Goal: Transaction & Acquisition: Book appointment/travel/reservation

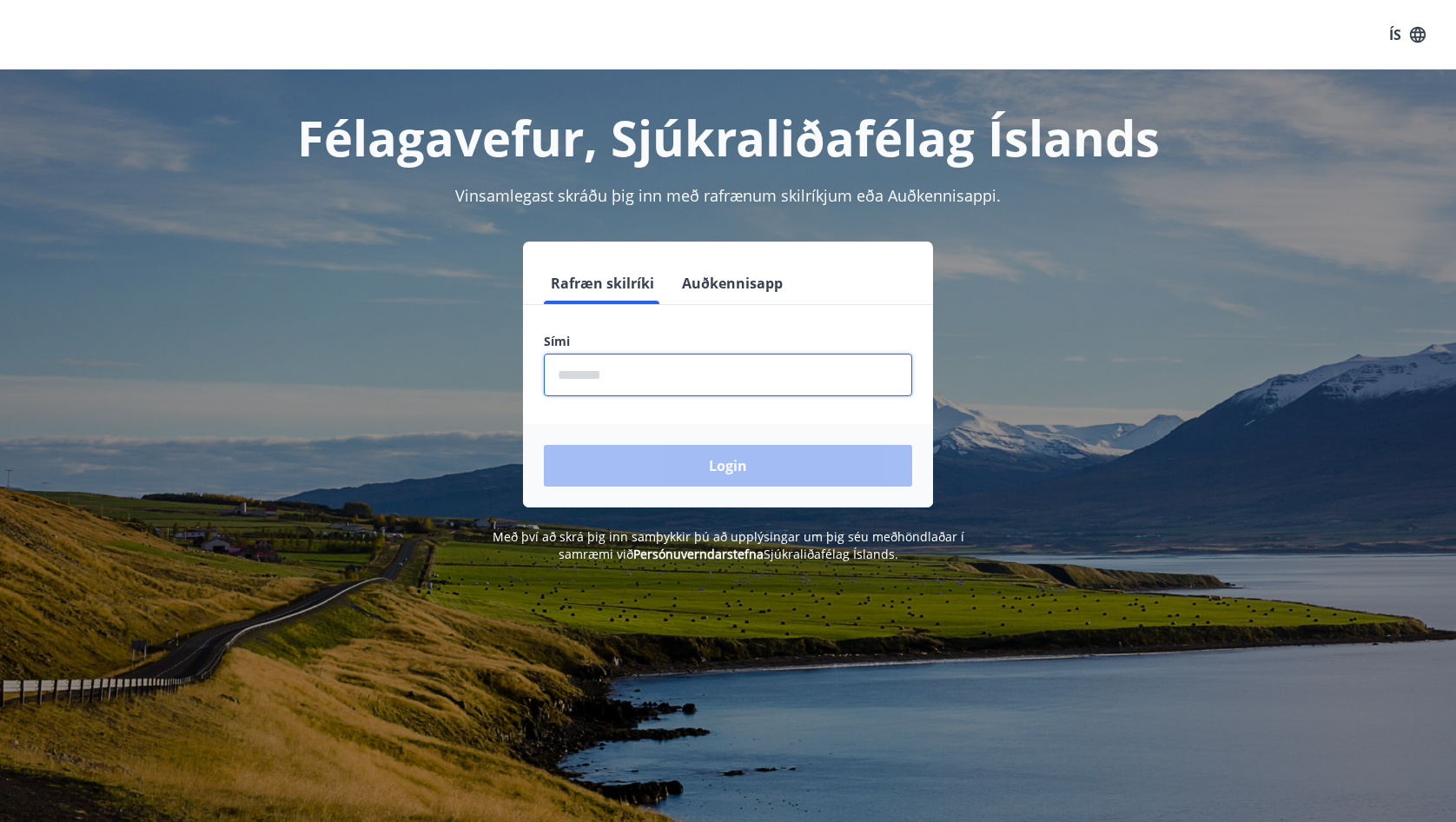
click at [662, 384] on input "phone" at bounding box center [728, 374] width 368 height 42
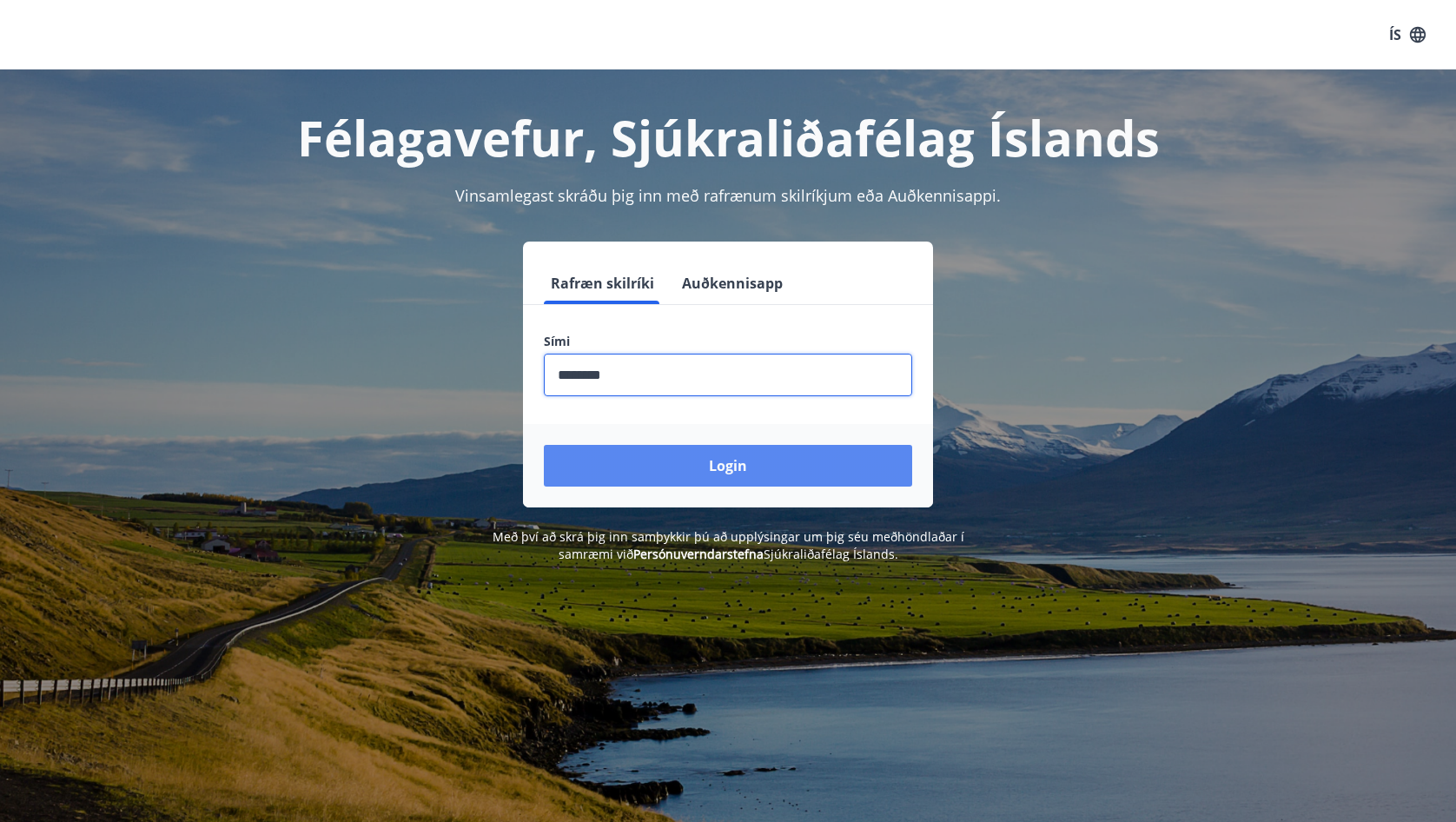
type input "********"
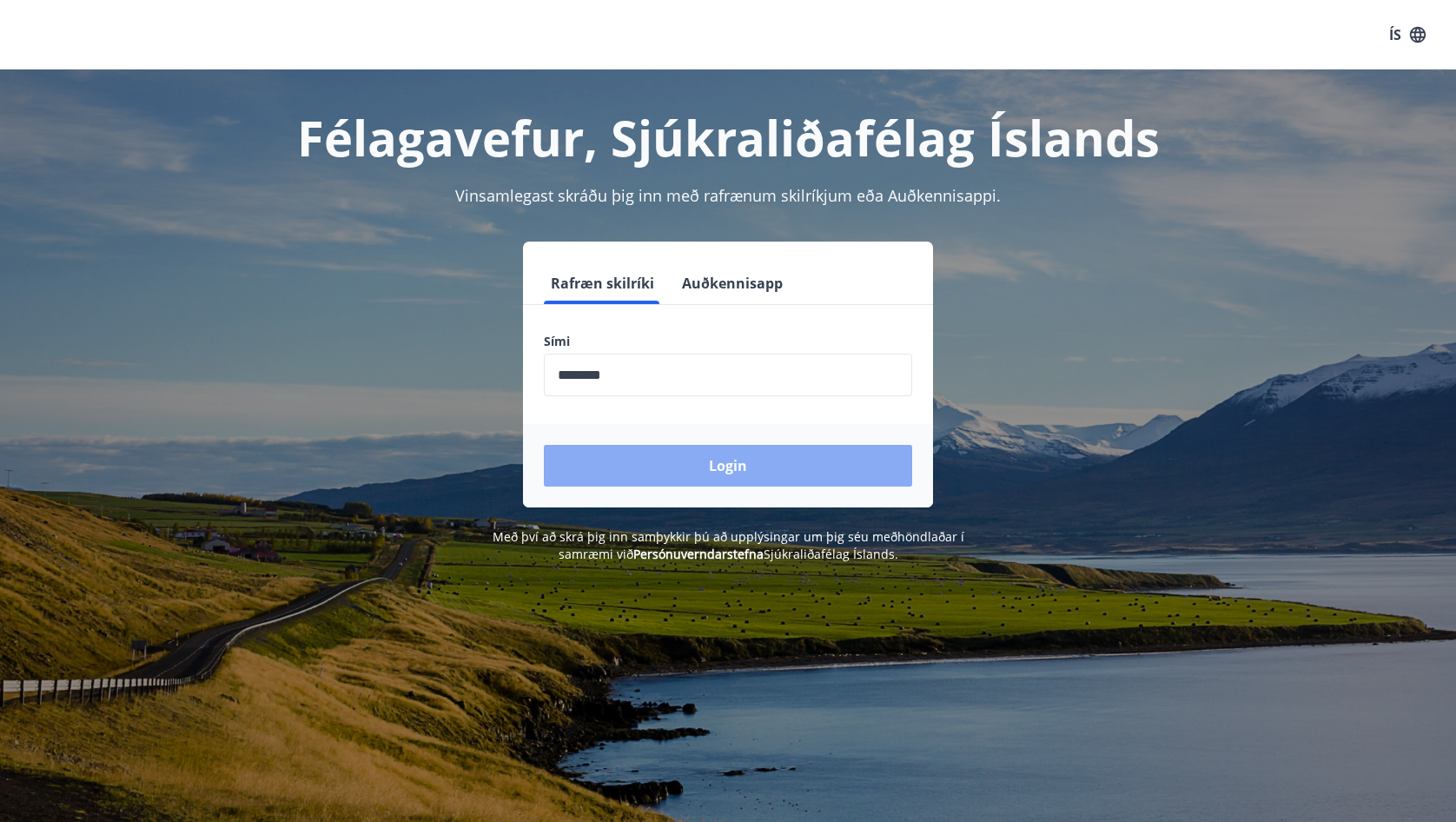
click at [735, 458] on button "Login" at bounding box center [728, 465] width 368 height 41
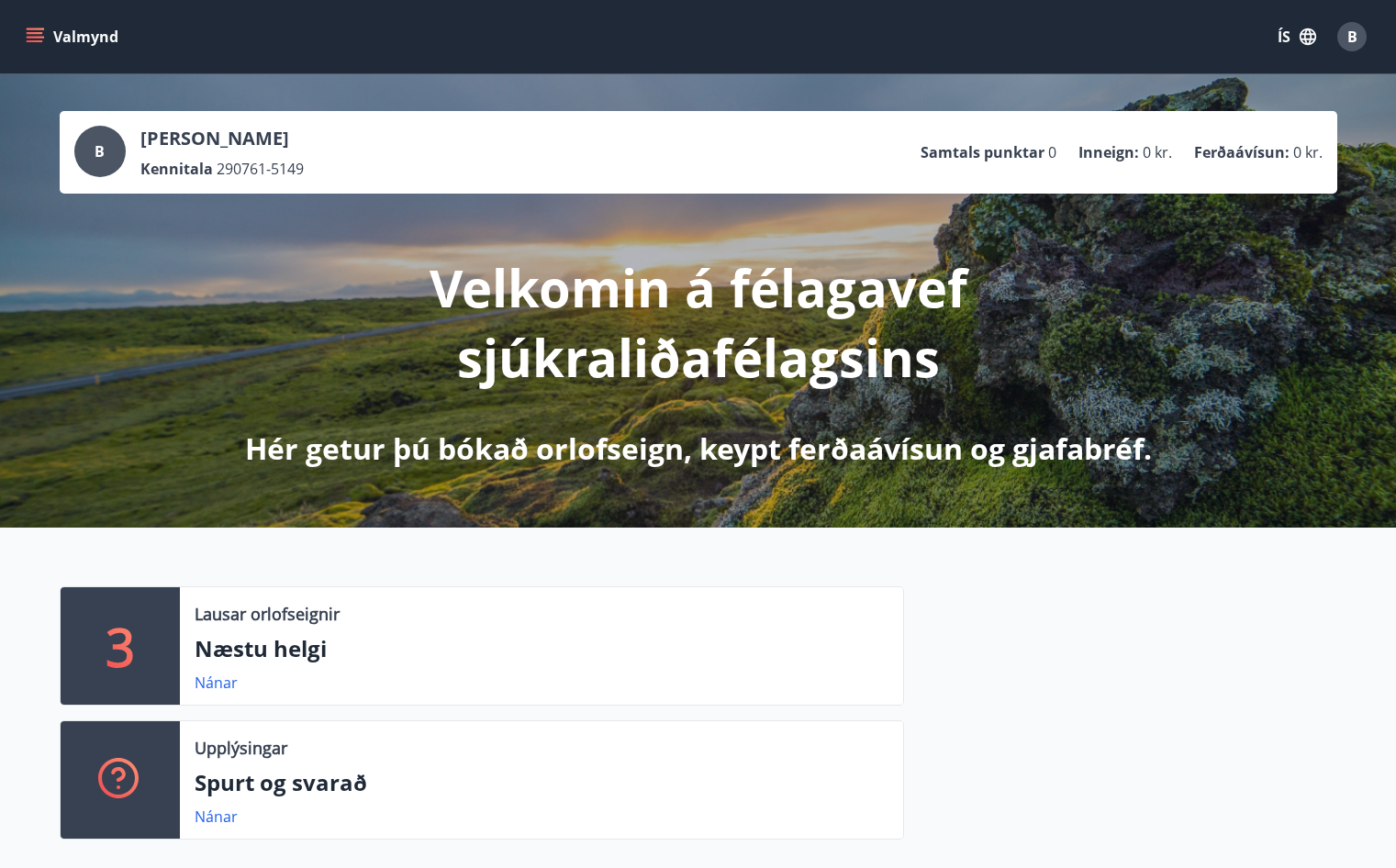
click at [27, 39] on icon "menu" at bounding box center [35, 37] width 18 height 18
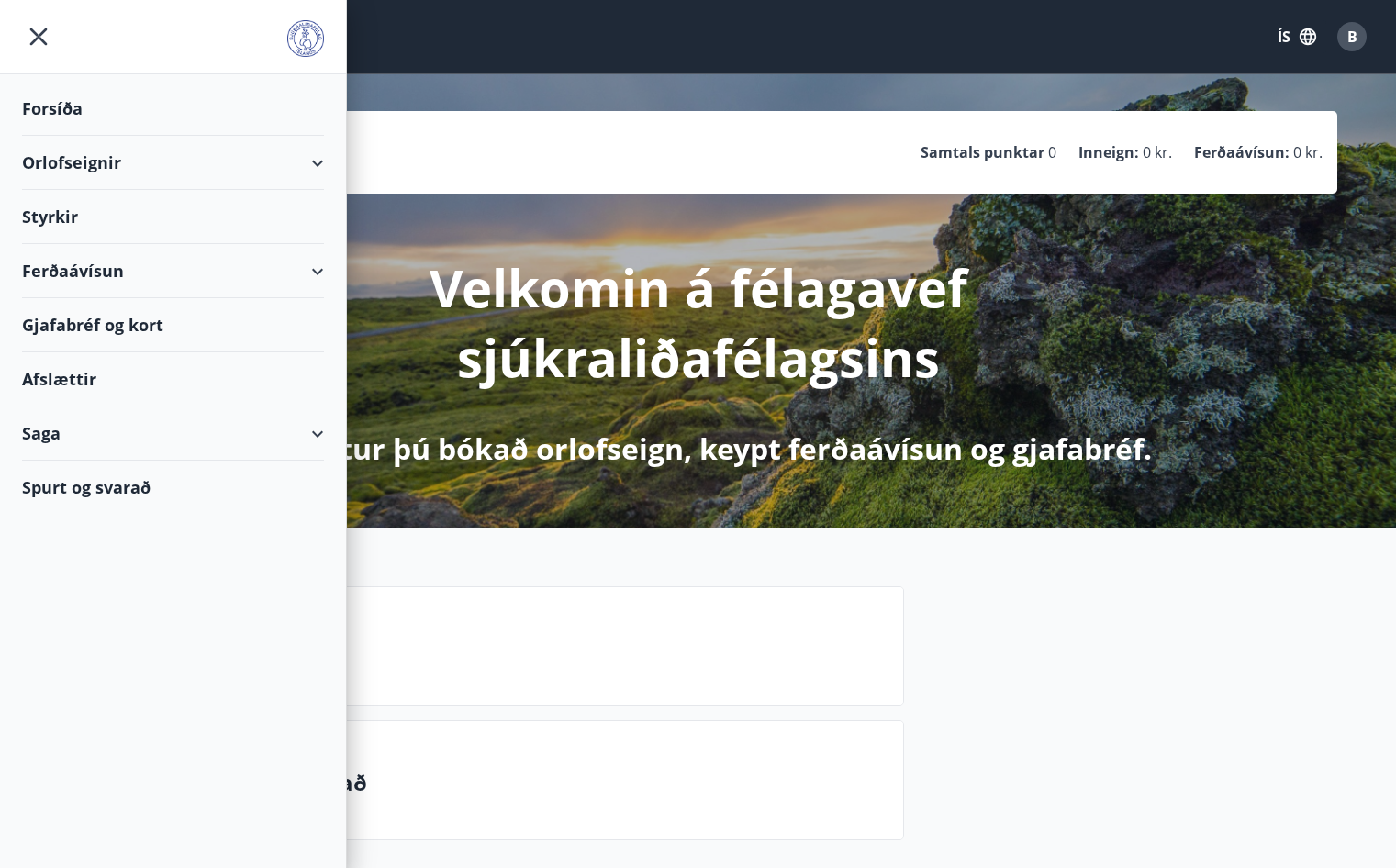
click at [315, 162] on div "Orlofseignir" at bounding box center [173, 163] width 302 height 55
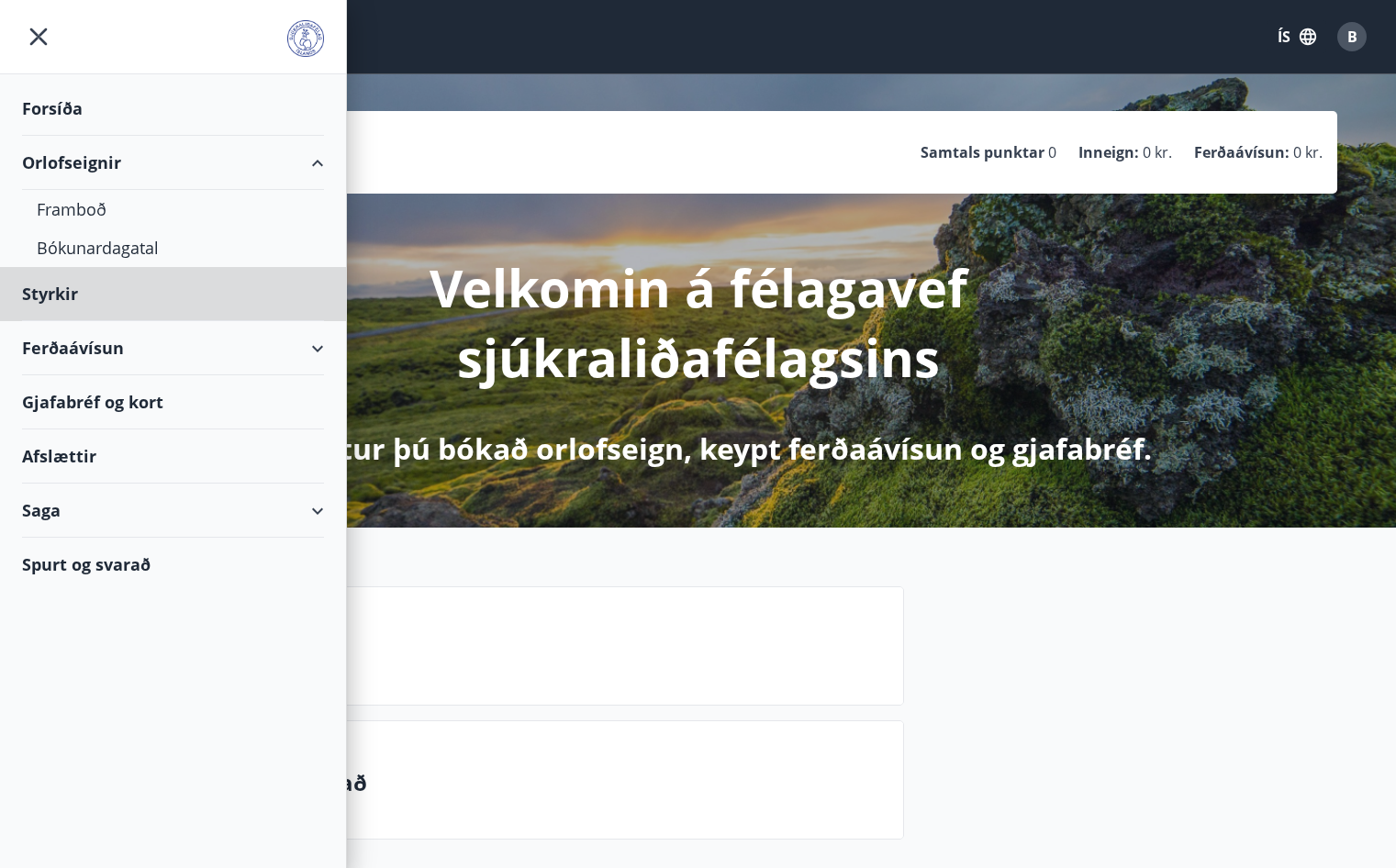
click at [78, 109] on div "Forsíða" at bounding box center [173, 108] width 302 height 55
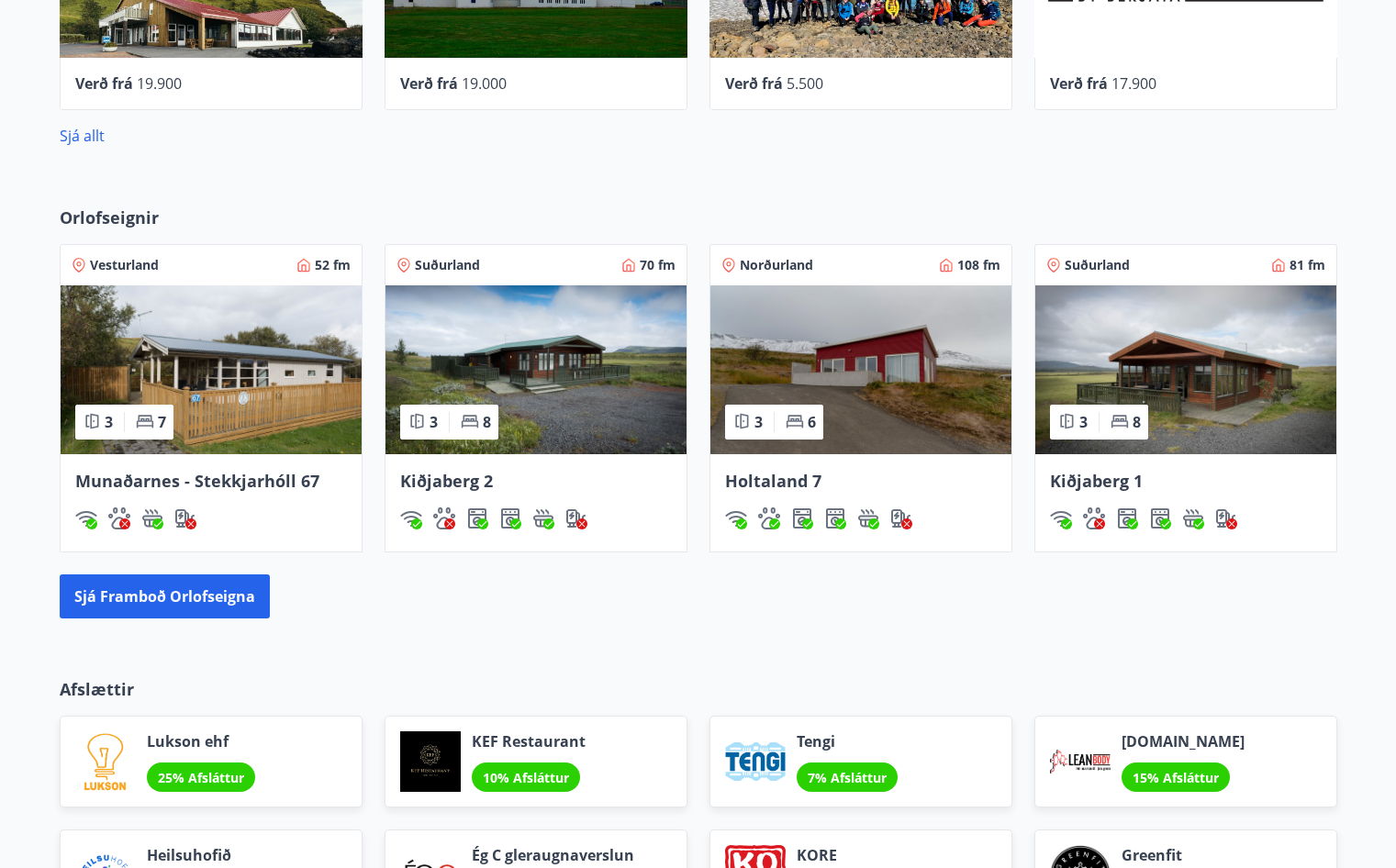
scroll to position [1376, 0]
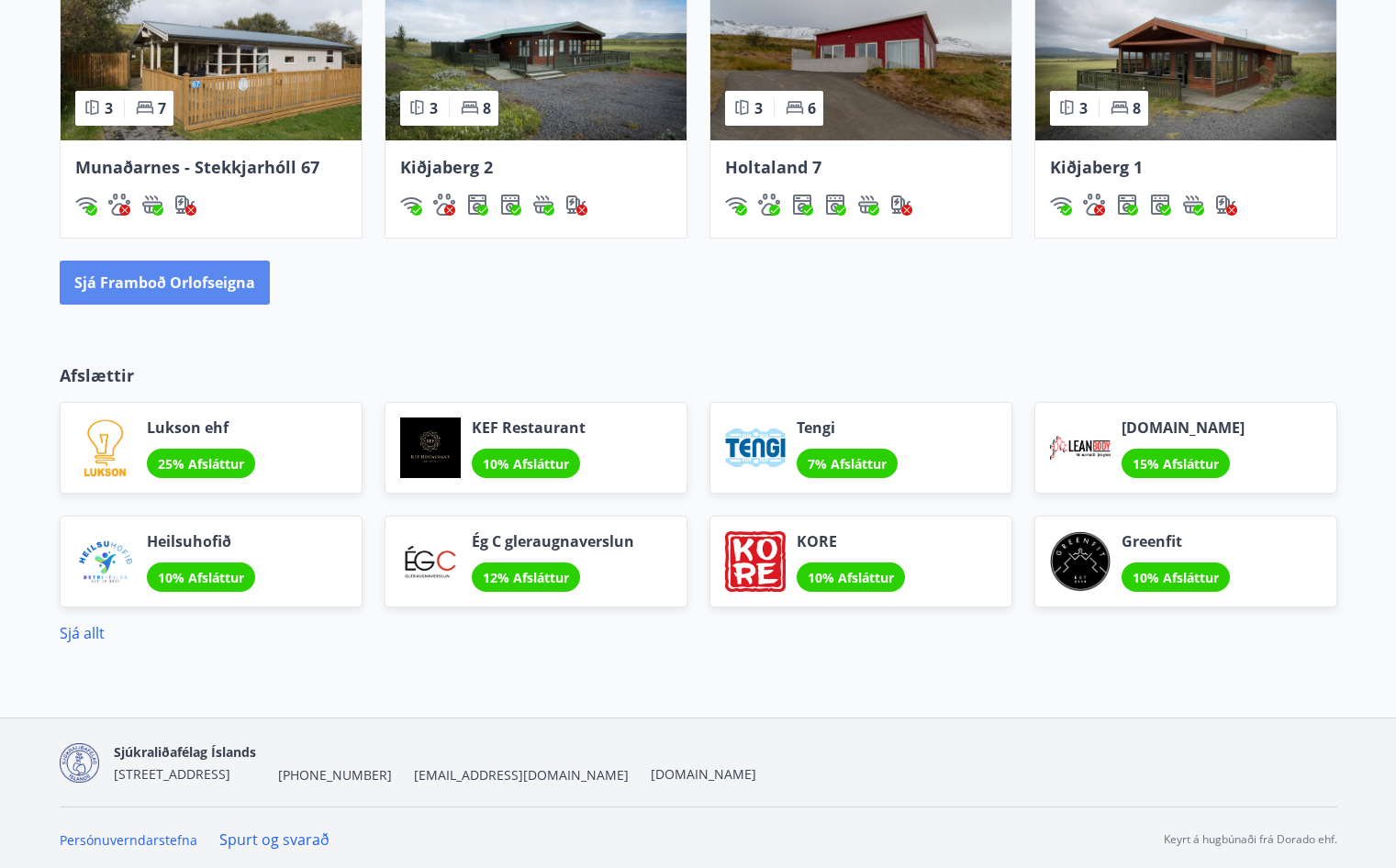
click at [149, 278] on button "Sjá framboð orlofseigna" at bounding box center [165, 283] width 210 height 44
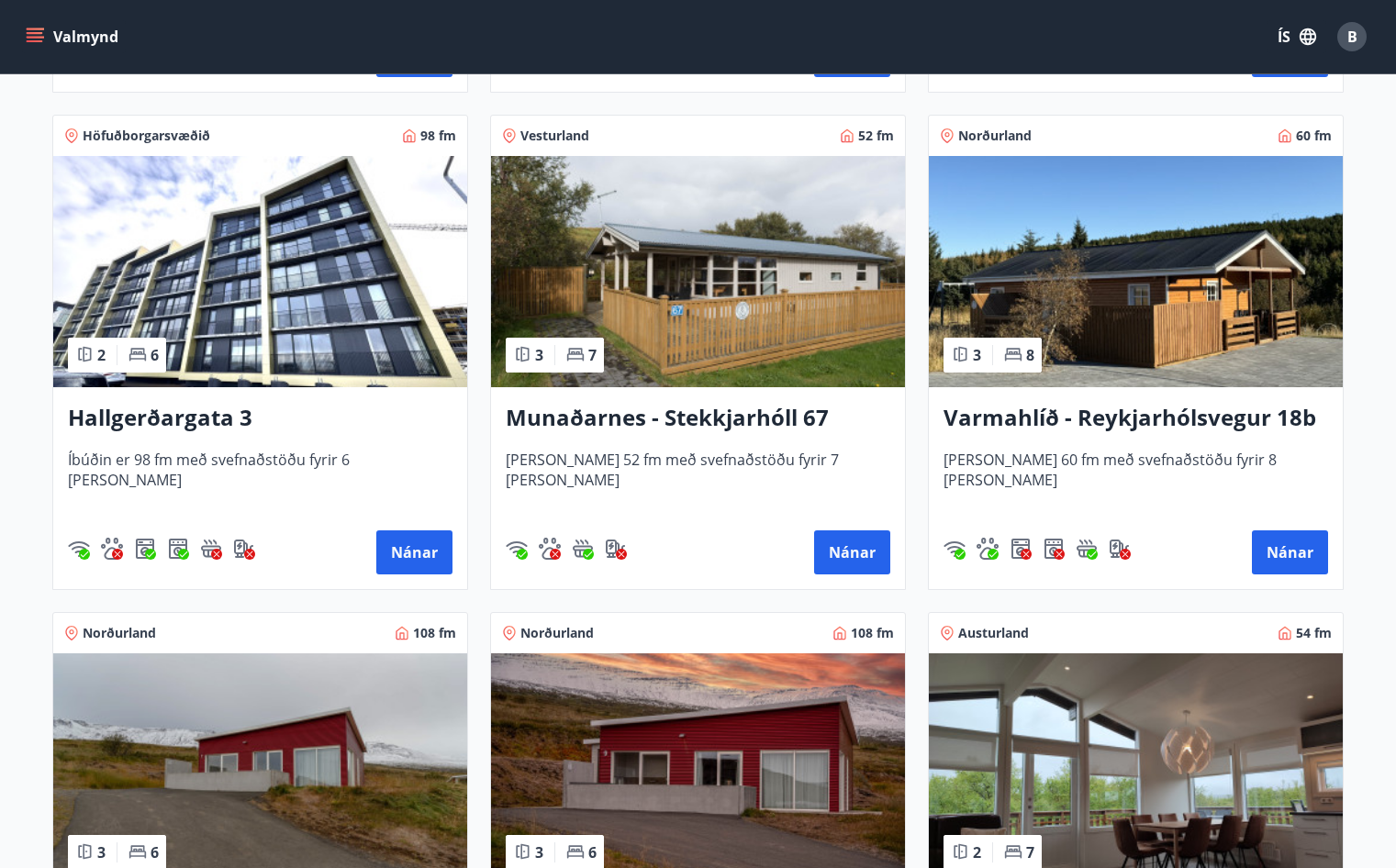
scroll to position [1603, 0]
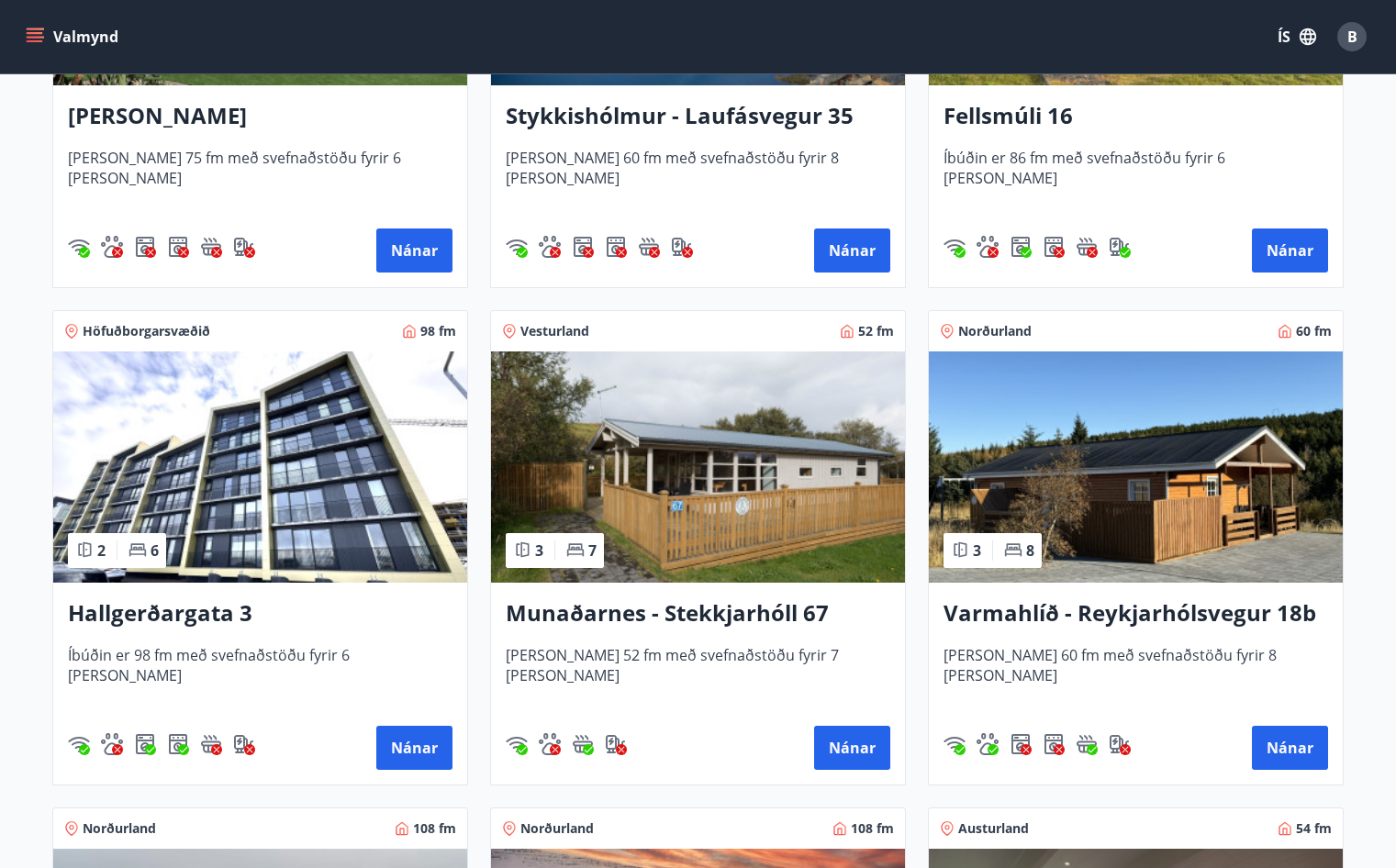
click at [196, 608] on h3 "Hallgerðargata 3" at bounding box center [259, 613] width 384 height 33
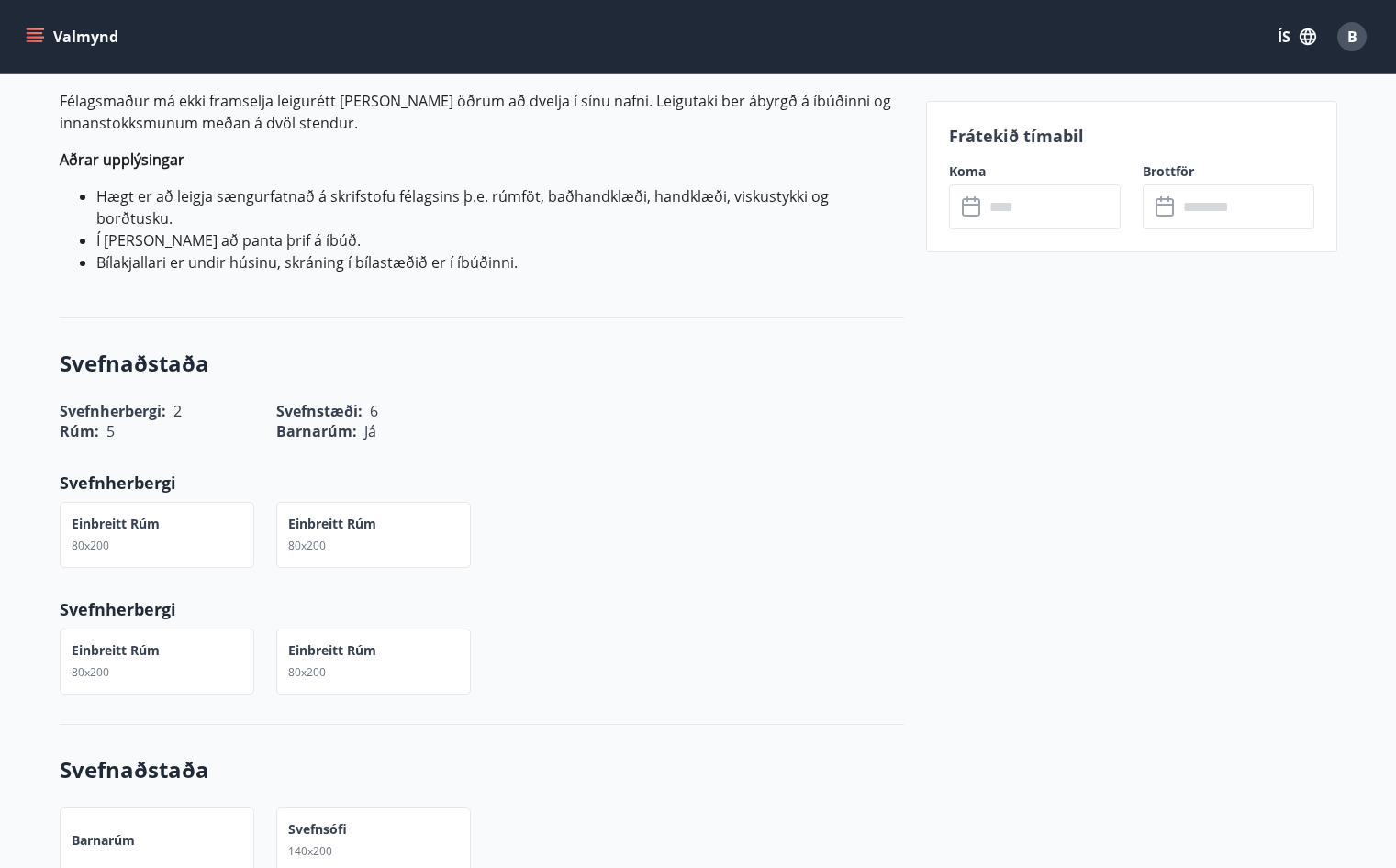
scroll to position [1009, 0]
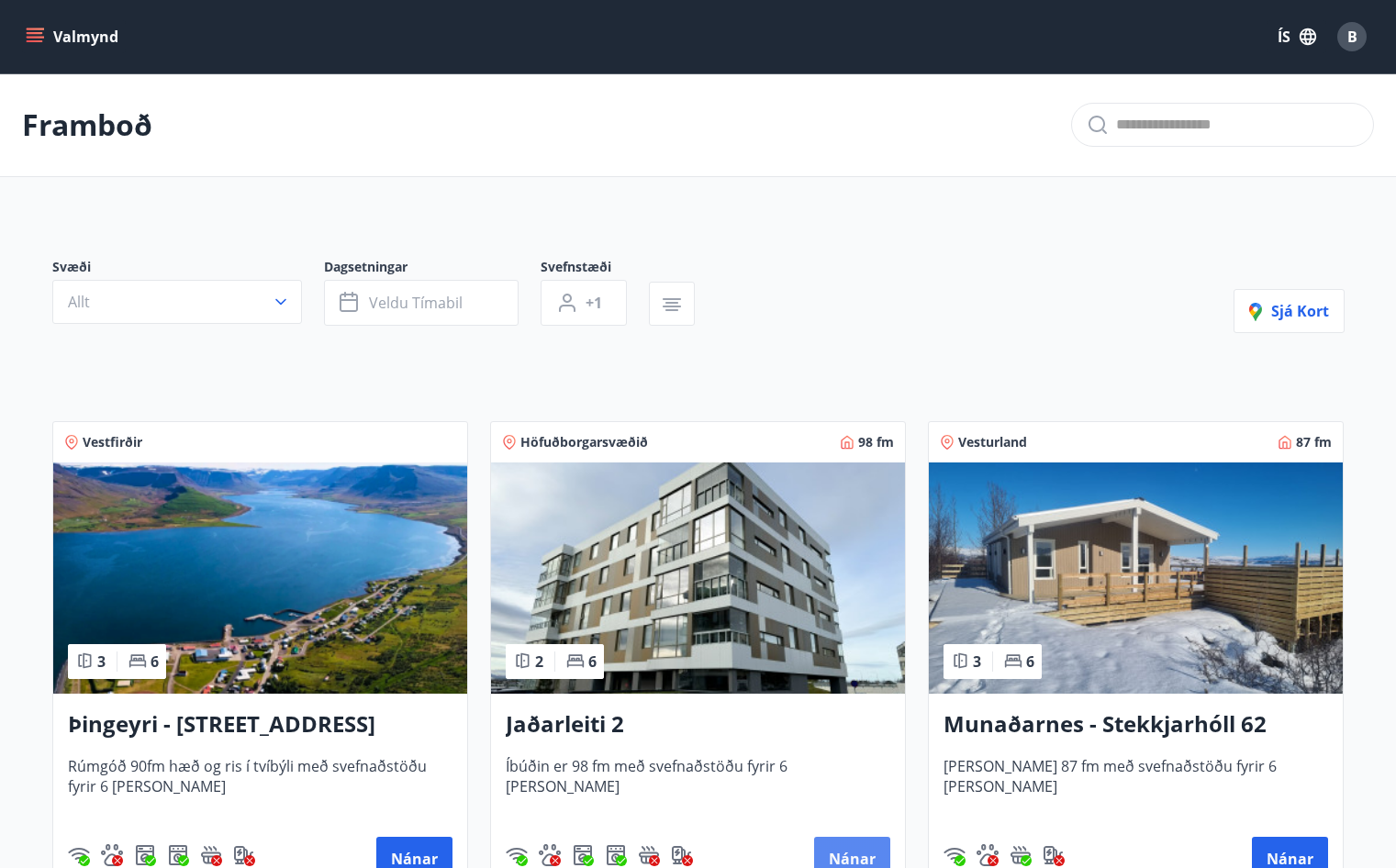
click at [858, 844] on button "Nánar" at bounding box center [851, 858] width 76 height 44
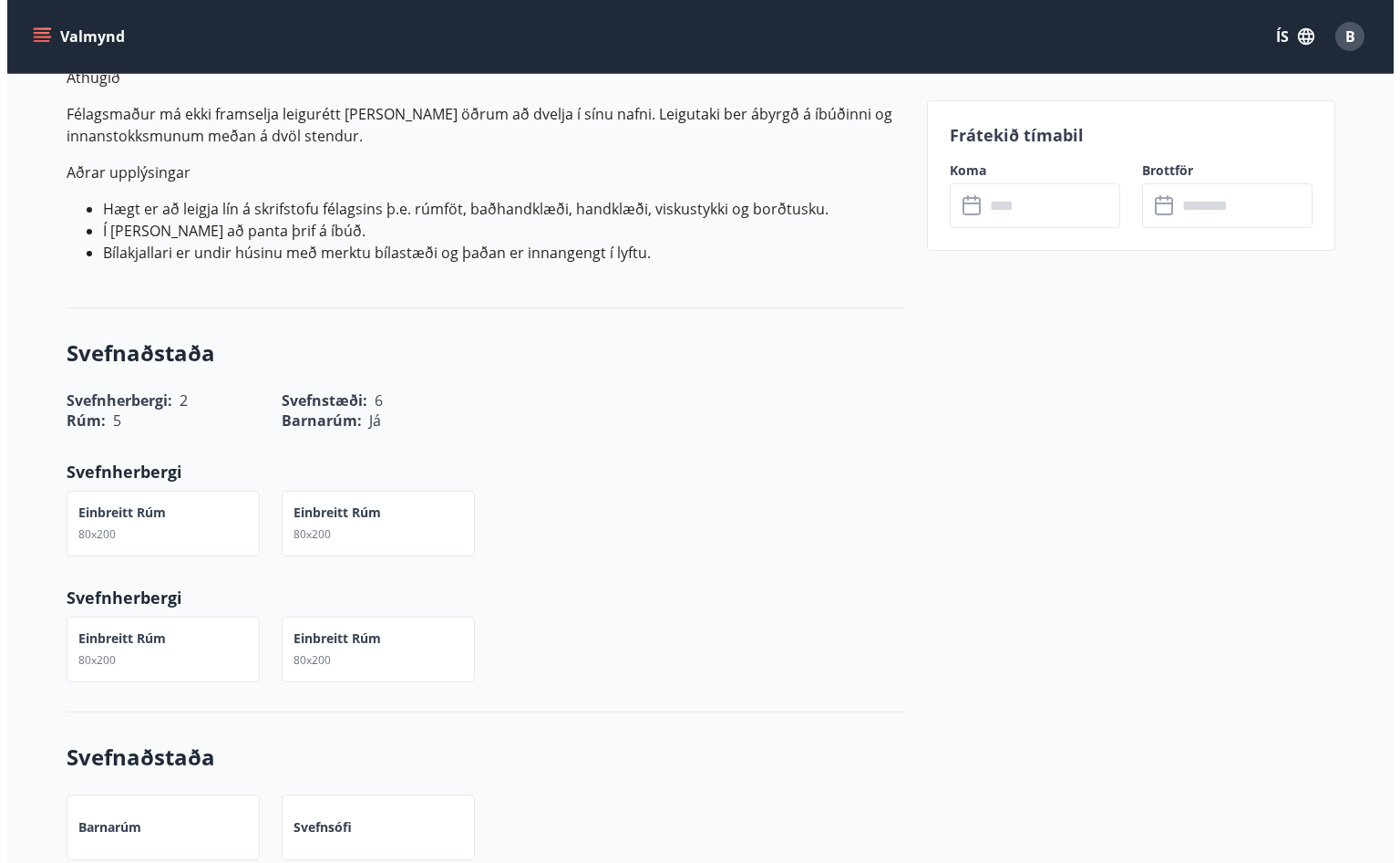
scroll to position [912, 0]
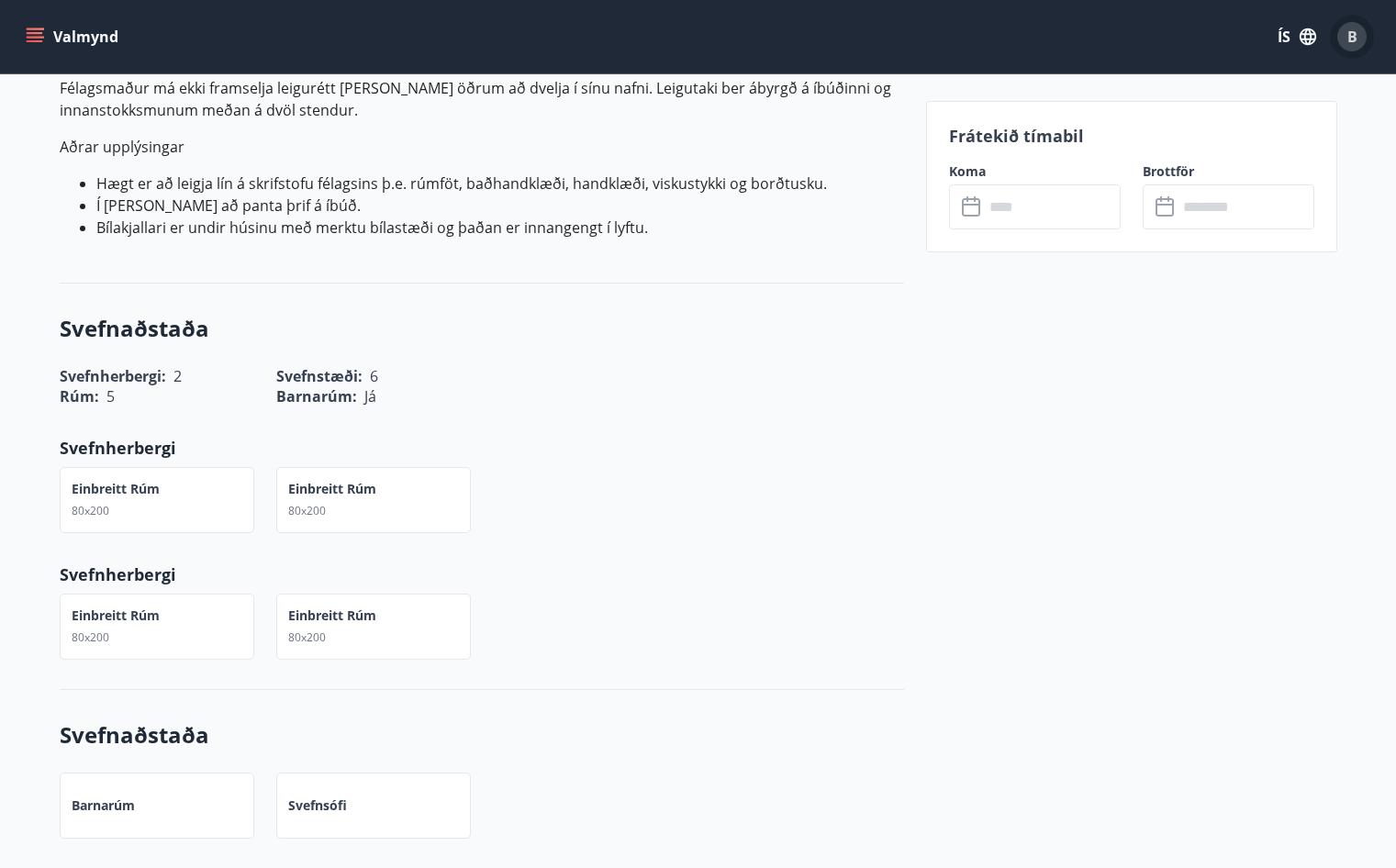
click at [1343, 38] on div "B" at bounding box center [1351, 37] width 30 height 30
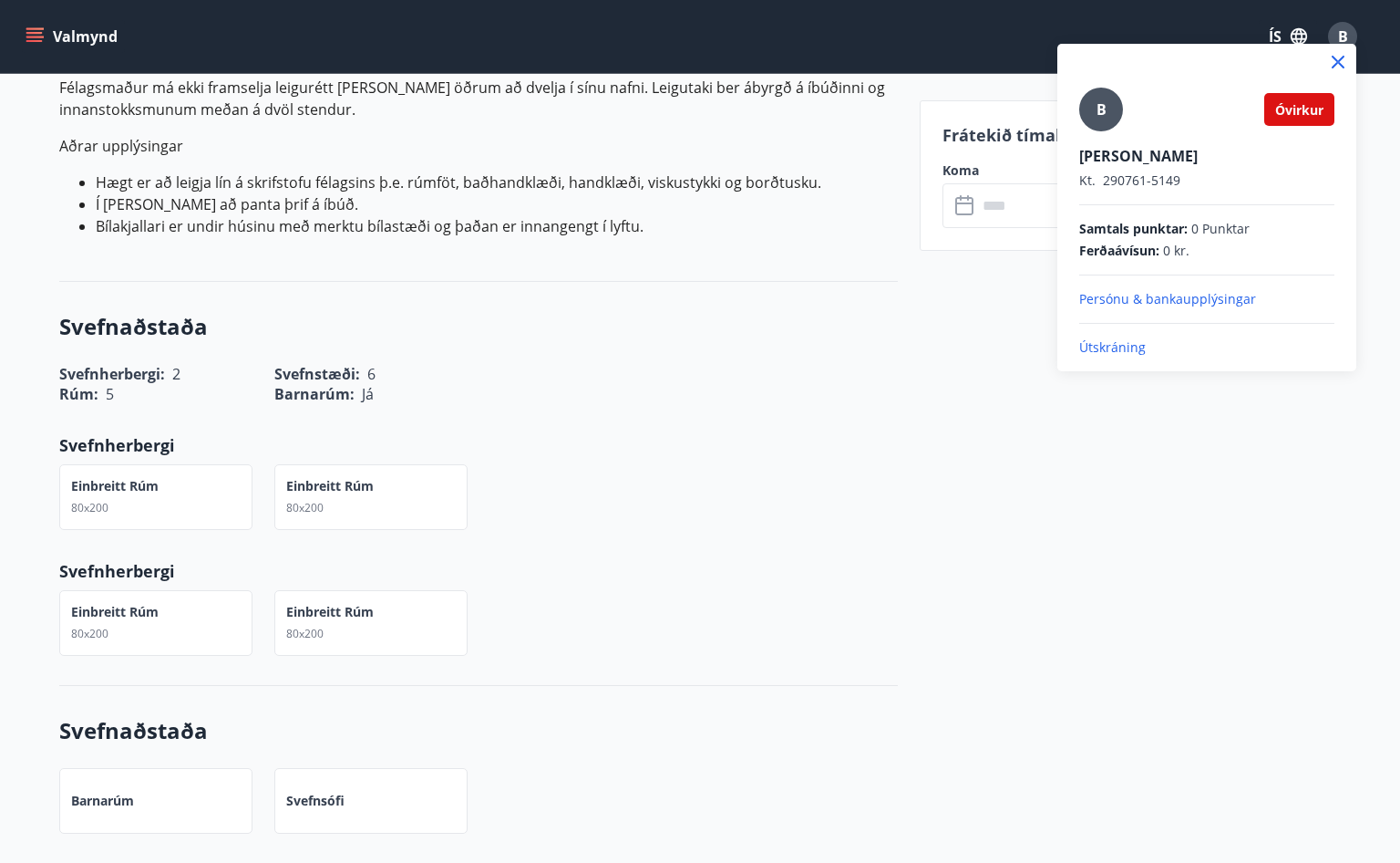
click at [1121, 352] on p "Útskráning" at bounding box center [1207, 347] width 255 height 18
